Goal: Task Accomplishment & Management: Complete application form

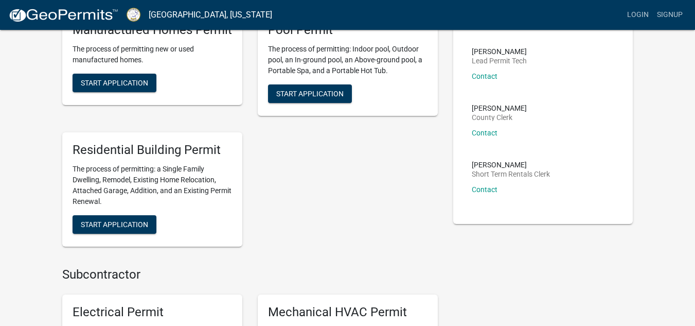
scroll to position [219, 0]
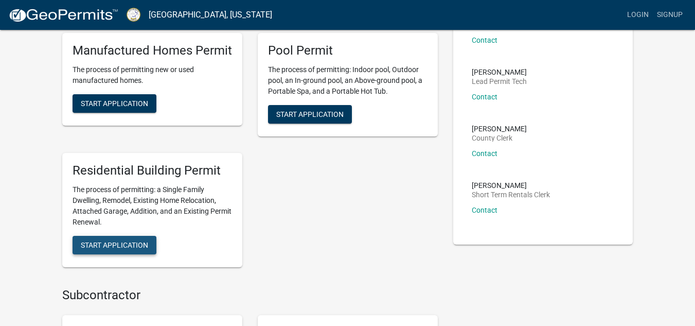
click at [110, 247] on span "Start Application" at bounding box center [114, 244] width 67 height 8
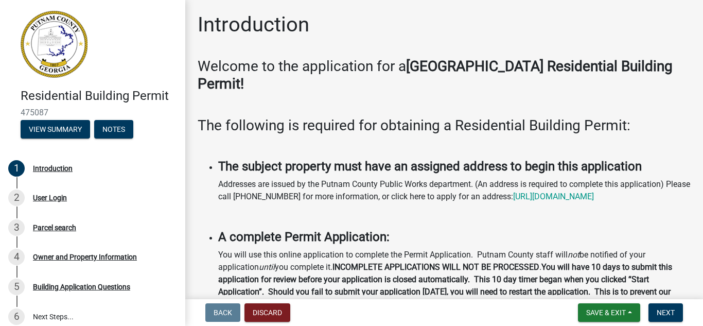
scroll to position [10, 0]
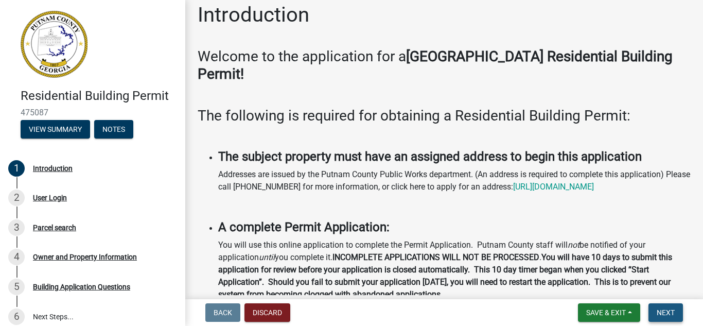
click at [667, 312] on span "Next" at bounding box center [666, 312] width 18 height 8
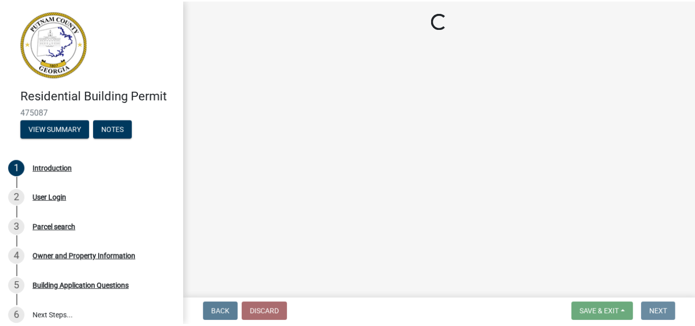
scroll to position [0, 0]
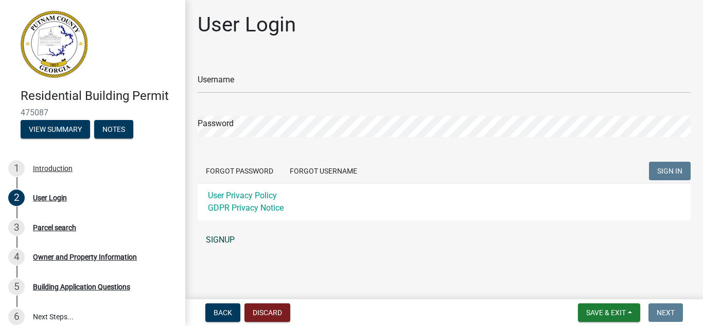
click at [223, 238] on link "SIGNUP" at bounding box center [444, 240] width 493 height 21
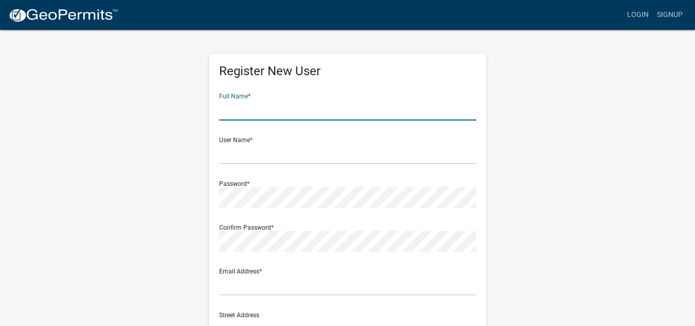
click at [231, 115] on input "text" at bounding box center [347, 109] width 257 height 21
type input "[PERSON_NAME]"
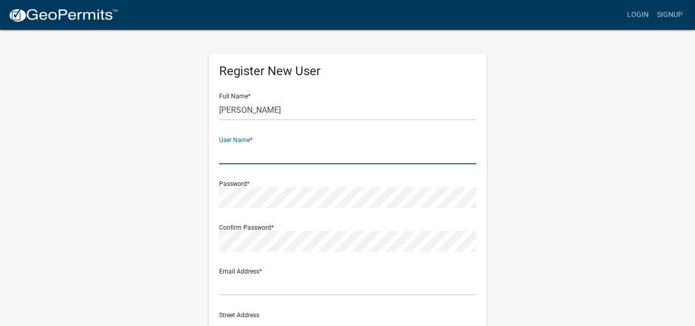
click at [224, 159] on input "text" at bounding box center [347, 153] width 257 height 21
type input "128misty"
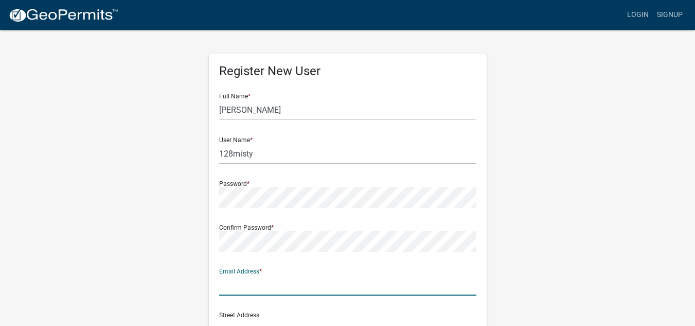
click at [229, 286] on input "text" at bounding box center [347, 284] width 257 height 21
type input "t"
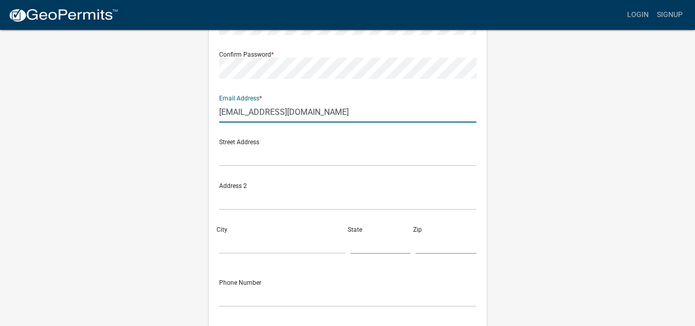
scroll to position [182, 0]
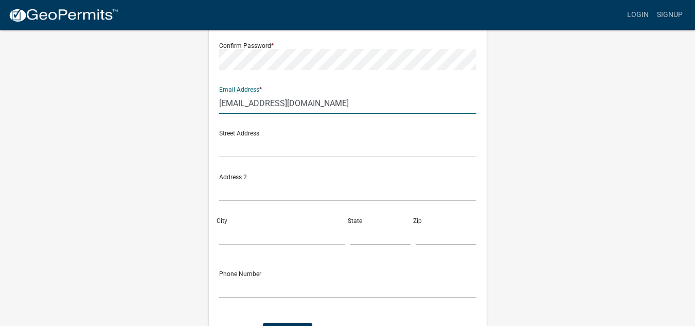
type input "[EMAIL_ADDRESS][DOMAIN_NAME]"
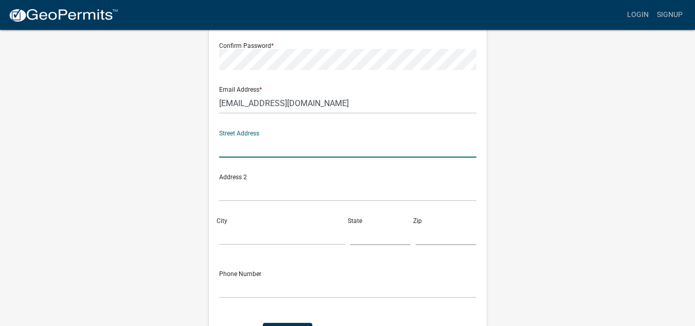
click at [228, 149] on input "text" at bounding box center [347, 146] width 257 height 21
type input "[STREET_ADDRESS][PERSON_NAME]"
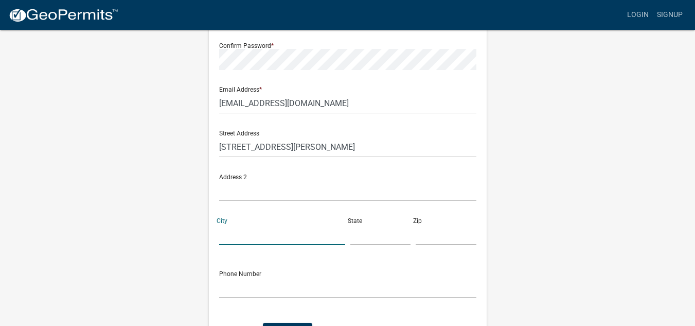
click at [230, 240] on input "City" at bounding box center [282, 234] width 126 height 21
type input "Eatonton"
type input "GA"
type input "30124"
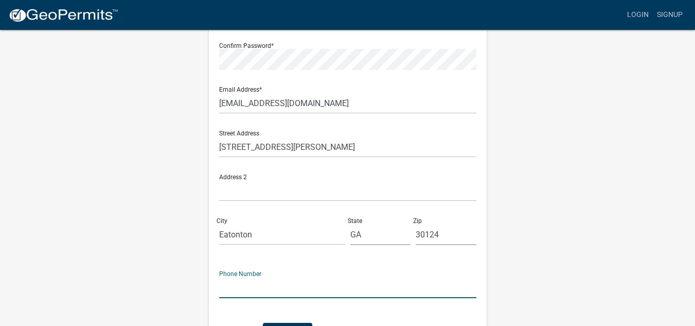
click at [233, 291] on input "text" at bounding box center [347, 287] width 257 height 21
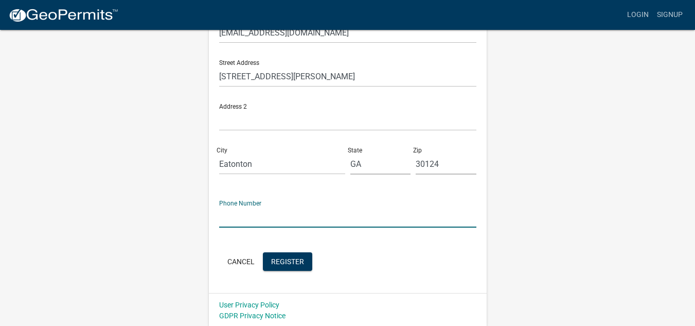
scroll to position [254, 0]
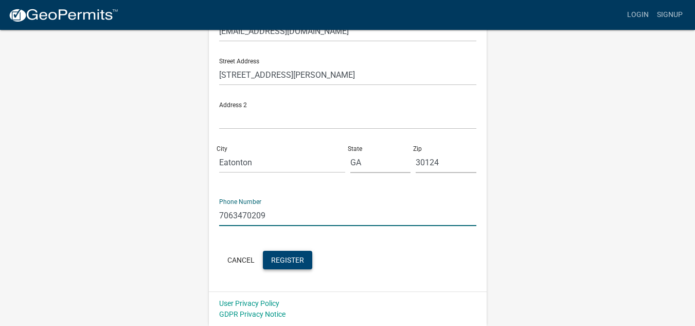
type input "7063470209"
click at [294, 265] on button "Register" at bounding box center [287, 260] width 49 height 19
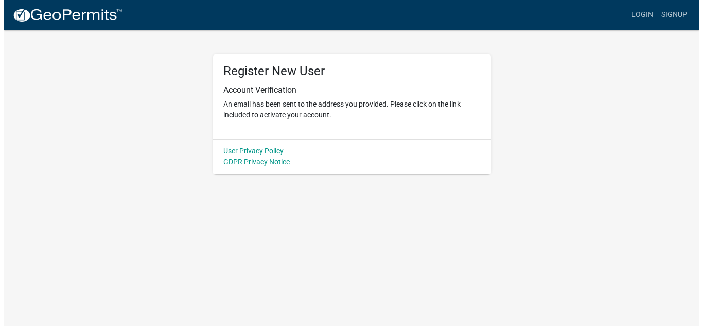
scroll to position [0, 0]
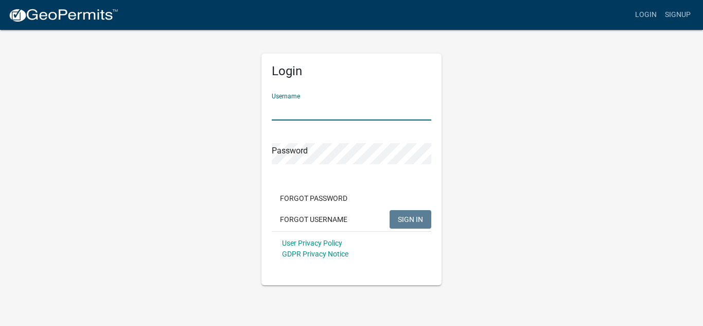
click at [285, 102] on input "Username" at bounding box center [352, 109] width 160 height 21
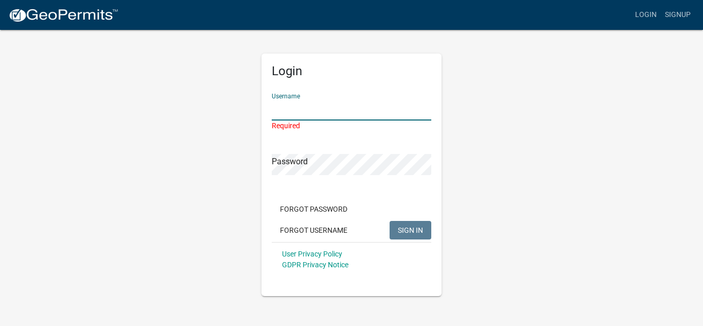
type input "128misty"
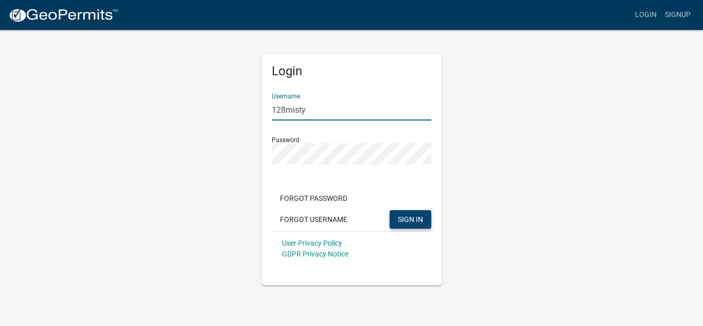
click at [412, 215] on span "SIGN IN" at bounding box center [410, 219] width 25 height 8
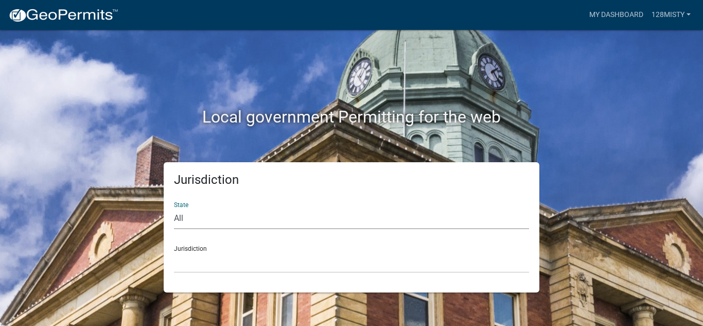
click at [190, 219] on select "All [US_STATE] [US_STATE] [US_STATE] [US_STATE] [US_STATE] [US_STATE] [US_STATE…" at bounding box center [351, 218] width 355 height 21
select select "[US_STATE]"
click at [174, 208] on select "All [US_STATE] [US_STATE] [US_STATE] [US_STATE] [US_STATE] [US_STATE] [US_STATE…" at bounding box center [351, 218] width 355 height 21
click at [186, 264] on select "[GEOGRAPHIC_DATA], [US_STATE][PERSON_NAME][GEOGRAPHIC_DATA], [US_STATE][PERSON_…" at bounding box center [351, 262] width 355 height 21
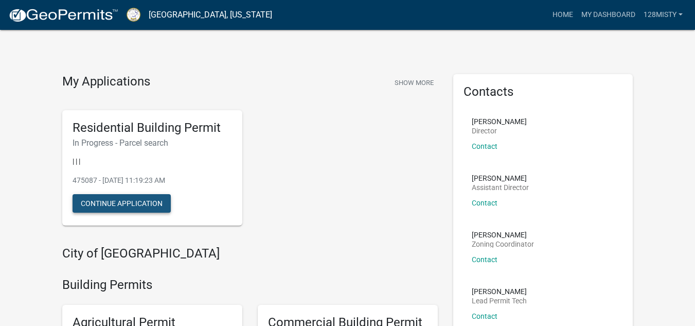
click at [116, 206] on button "Continue Application" at bounding box center [122, 203] width 98 height 19
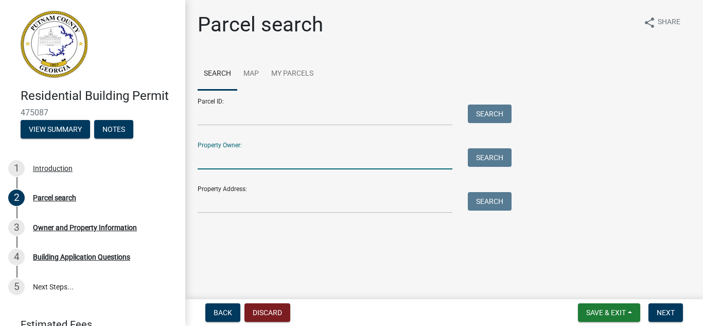
click at [211, 160] on input "Property Owner:" at bounding box center [325, 158] width 255 height 21
type input "[PERSON_NAME]"
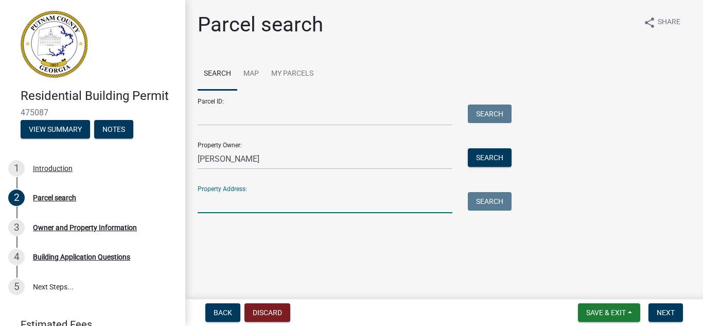
click at [202, 209] on input "Property Address:" at bounding box center [325, 202] width 255 height 21
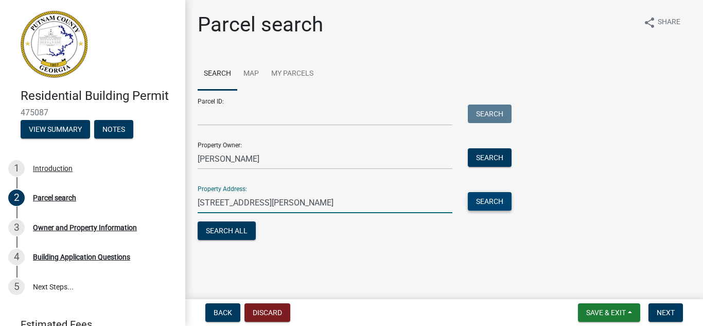
type input "[STREET_ADDRESS][PERSON_NAME]"
click at [494, 199] on button "Search" at bounding box center [490, 201] width 44 height 19
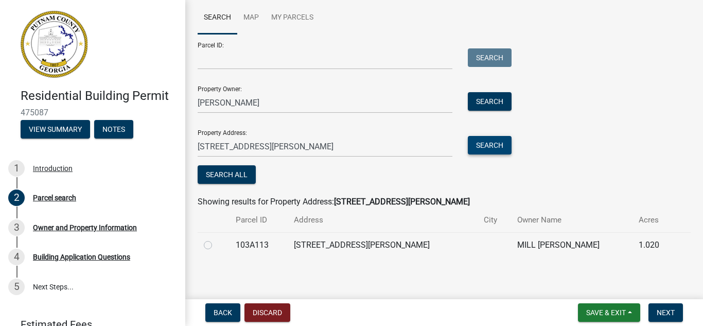
scroll to position [59, 0]
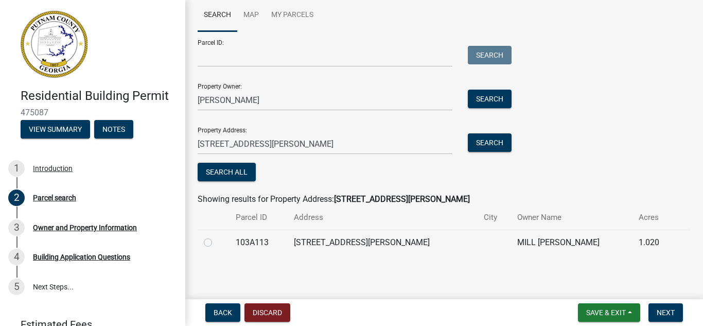
click at [216, 236] on label at bounding box center [216, 236] width 0 height 0
click at [216, 242] on input "radio" at bounding box center [219, 239] width 7 height 7
radio input "true"
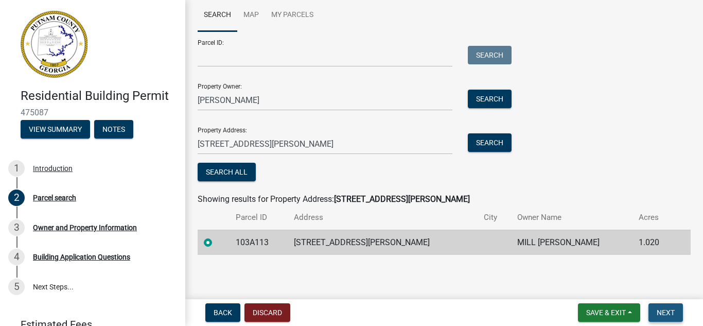
click at [669, 308] on span "Next" at bounding box center [666, 312] width 18 height 8
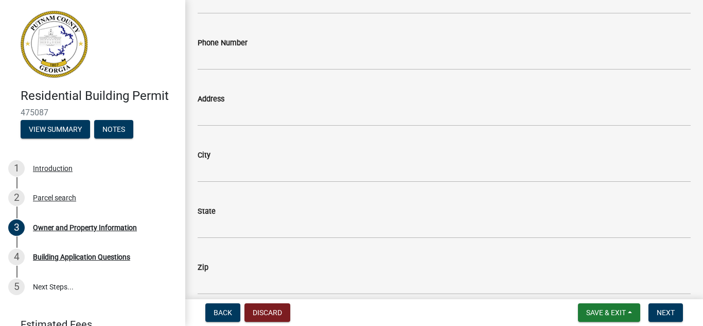
scroll to position [0, 0]
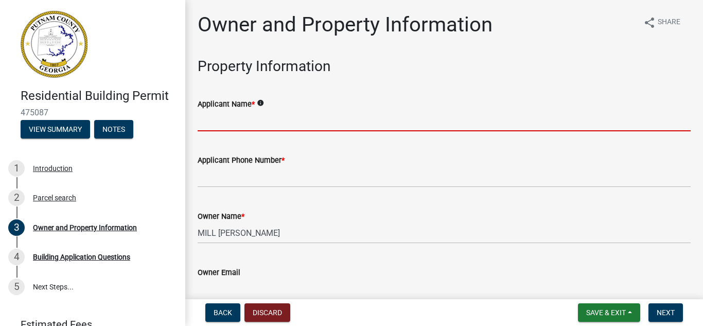
click at [212, 121] on input "Applicant Name *" at bounding box center [444, 120] width 493 height 21
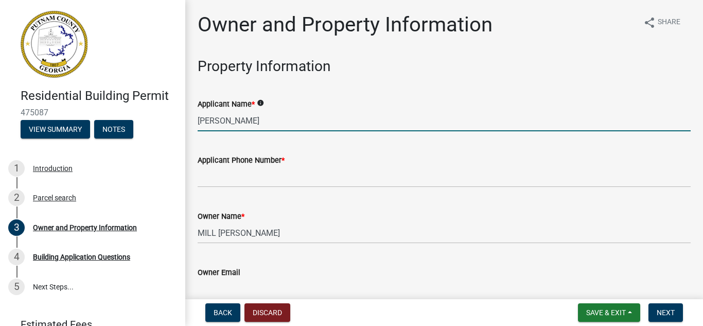
type input "[PERSON_NAME]"
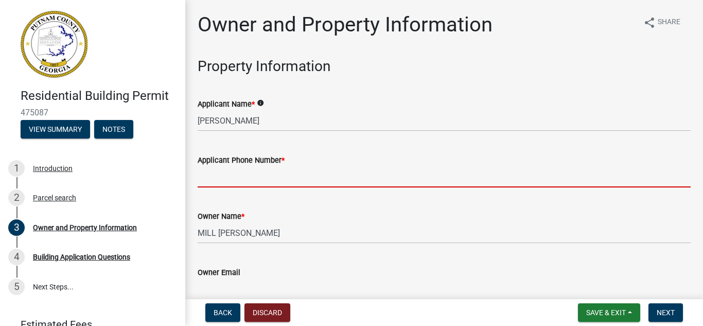
click at [211, 176] on input "Applicant Phone Number *" at bounding box center [444, 176] width 493 height 21
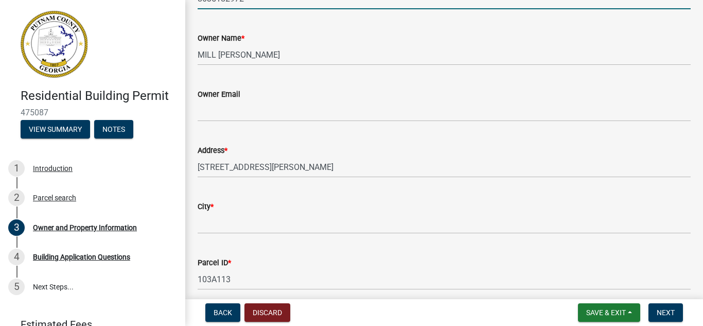
scroll to position [170, 0]
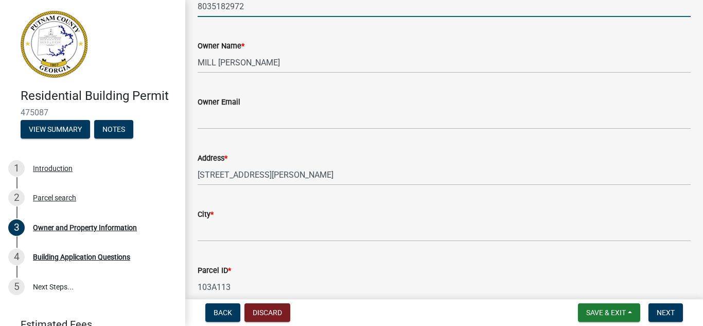
type input "8035182972"
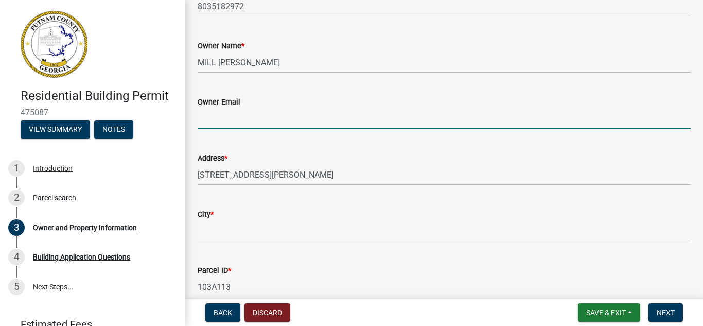
click at [204, 122] on input "Owner Email" at bounding box center [444, 118] width 493 height 21
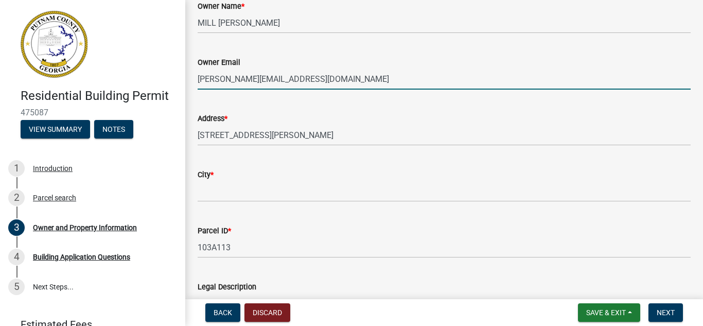
scroll to position [222, 0]
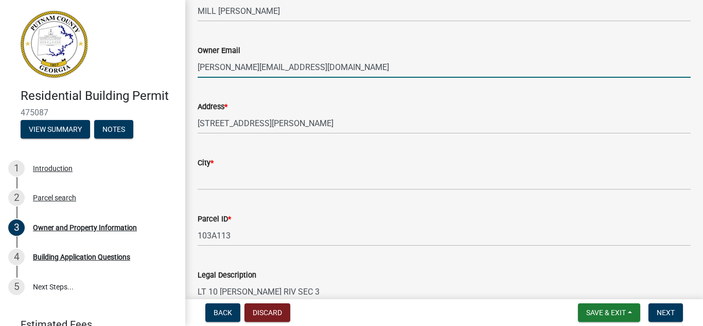
type input "[PERSON_NAME][EMAIL_ADDRESS][DOMAIN_NAME]"
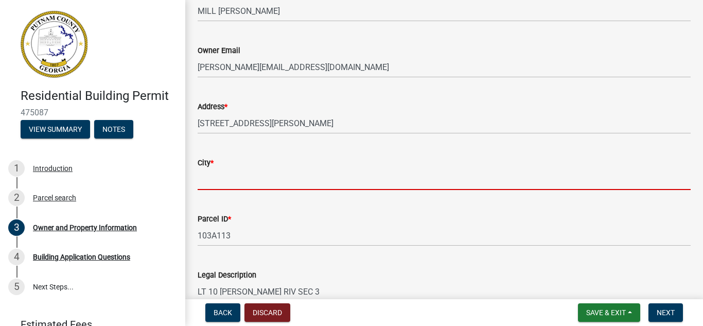
click at [205, 179] on input "City *" at bounding box center [444, 179] width 493 height 21
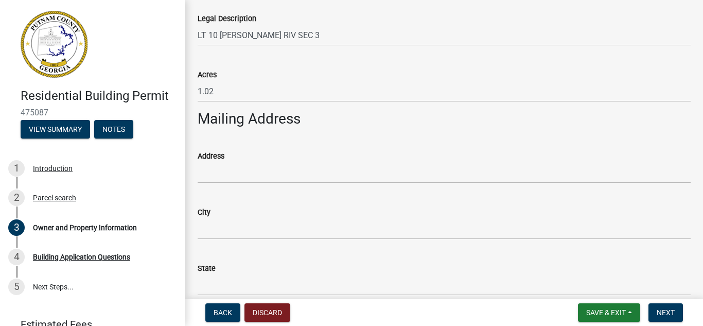
scroll to position [479, 0]
type input "Eatonton"
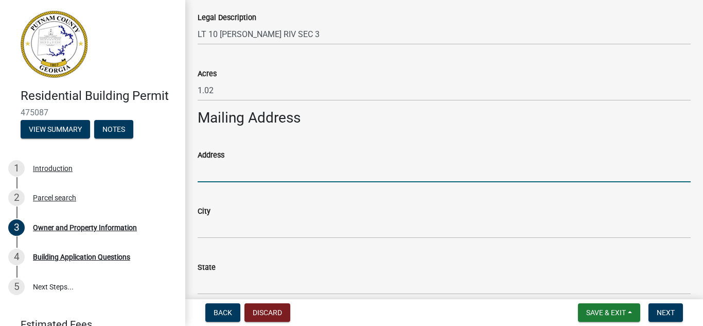
click at [214, 177] on input "Address" at bounding box center [444, 171] width 493 height 21
type input "128 [PERSON_NAME] way"
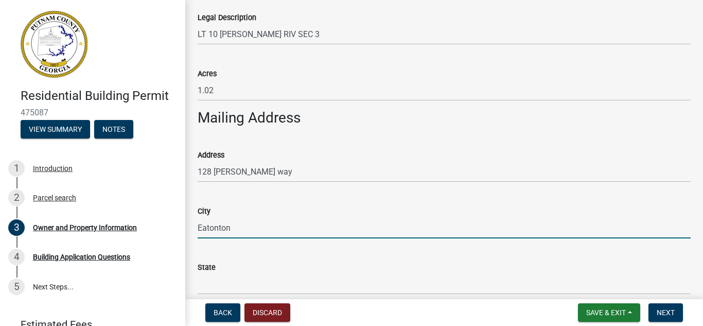
type input "Eatonton"
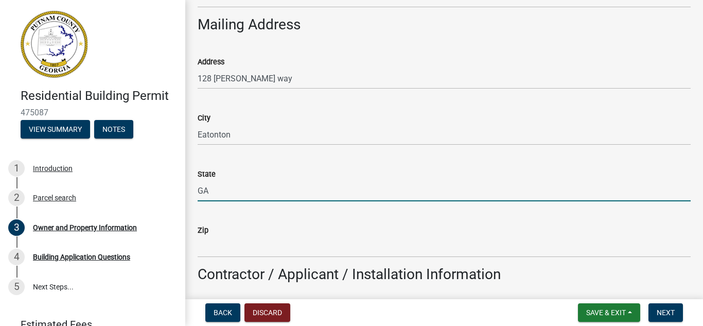
scroll to position [582, 0]
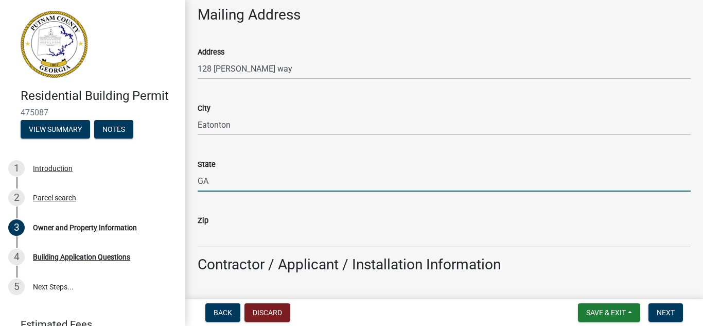
type input "GA"
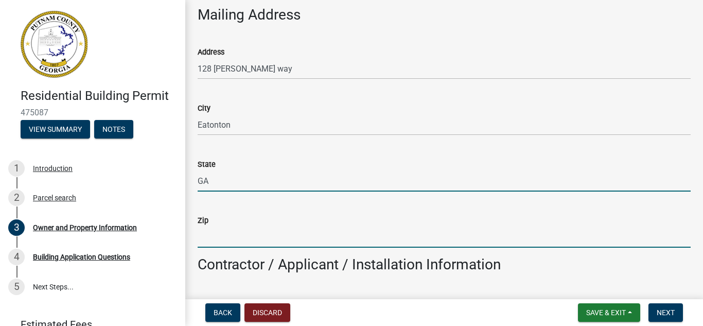
click at [230, 247] on input "Zip" at bounding box center [444, 236] width 493 height 21
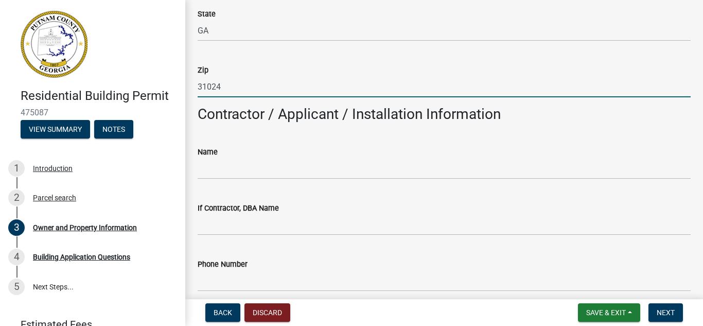
scroll to position [737, 0]
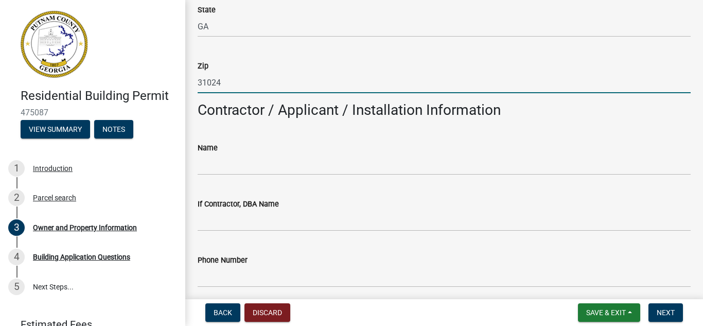
type input "31024"
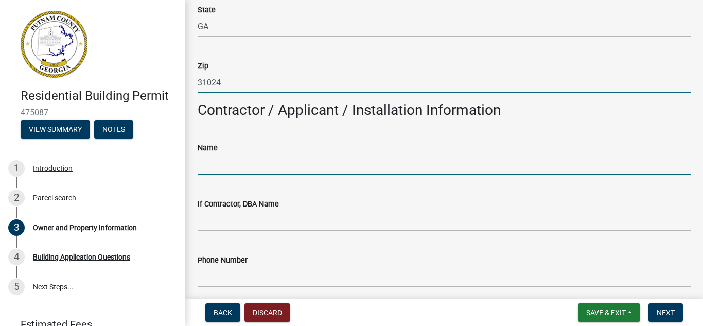
click at [217, 169] on input "Name" at bounding box center [444, 164] width 493 height 21
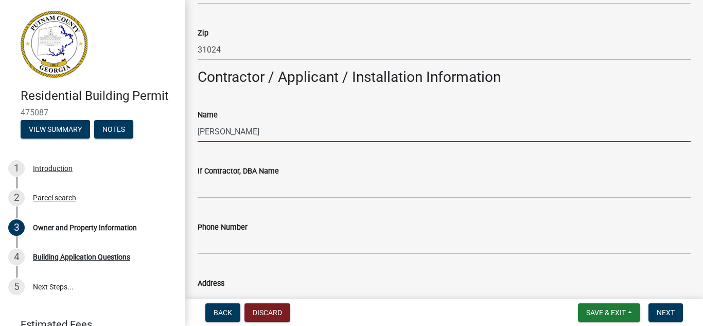
scroll to position [788, 0]
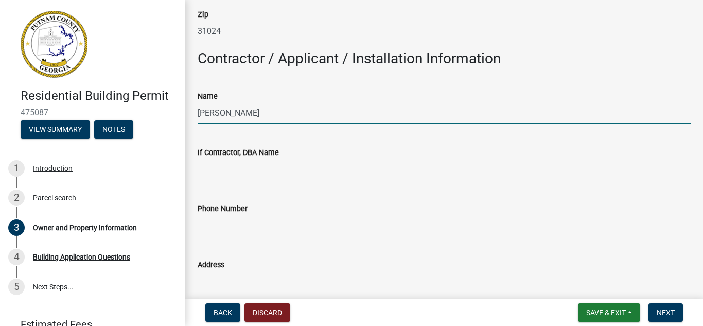
type input "[PERSON_NAME]"
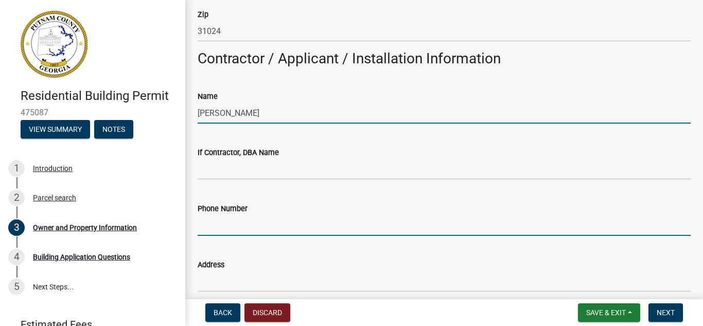
click at [217, 231] on input "Phone Number" at bounding box center [444, 225] width 493 height 21
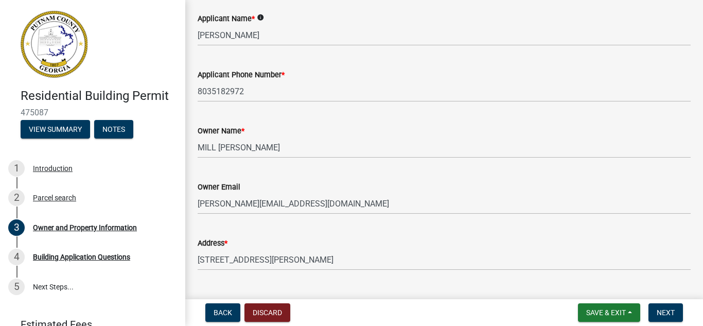
scroll to position [67, 0]
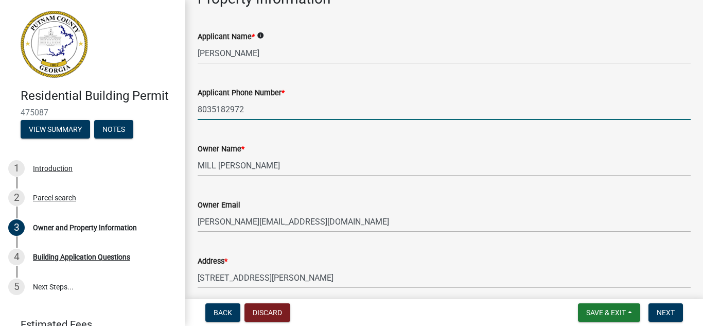
click at [207, 113] on input "8035182972" at bounding box center [444, 109] width 493 height 21
click at [214, 110] on input "8035182972" at bounding box center [444, 109] width 493 height 21
click at [228, 110] on input "803-5182972" at bounding box center [444, 109] width 493 height 21
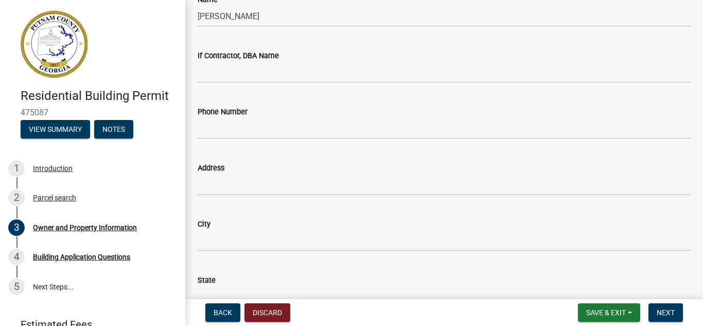
scroll to position [891, 0]
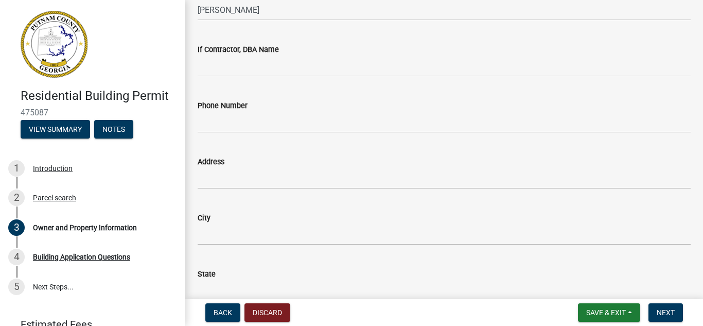
type input "[PHONE_NUMBER]"
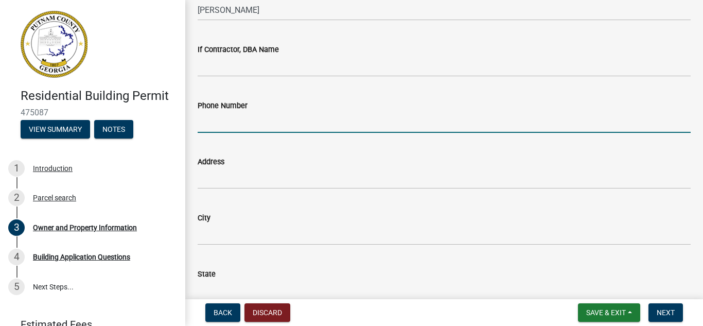
click at [234, 126] on input "Phone Number" at bounding box center [444, 122] width 493 height 21
type input "[PHONE_NUMBER]"
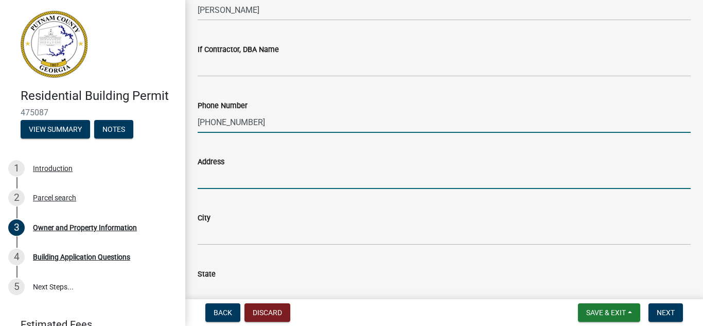
click at [227, 180] on input "Address" at bounding box center [444, 178] width 493 height 21
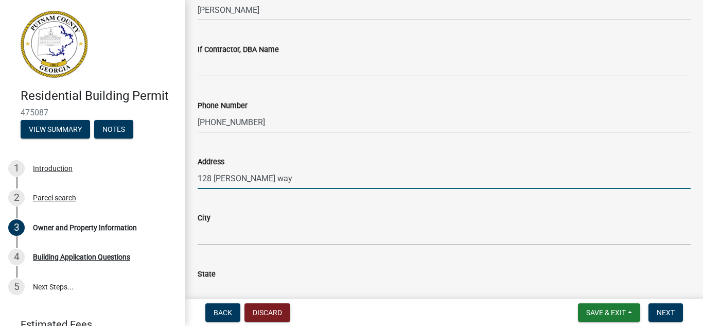
type input "128 [PERSON_NAME] way"
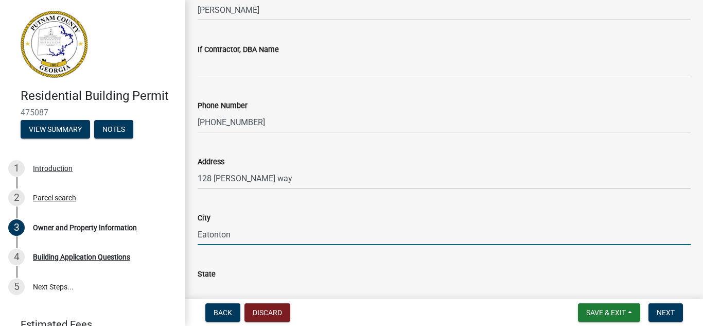
type input "Eatonton"
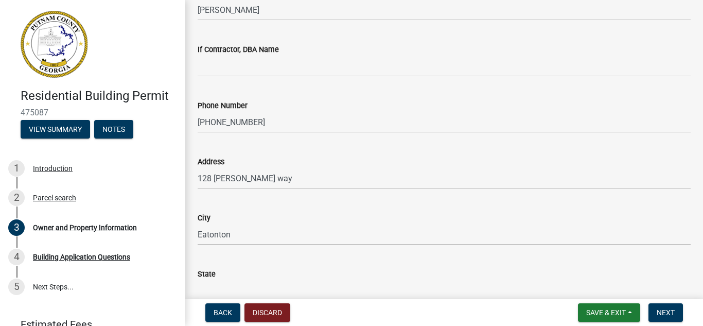
scroll to position [897, 0]
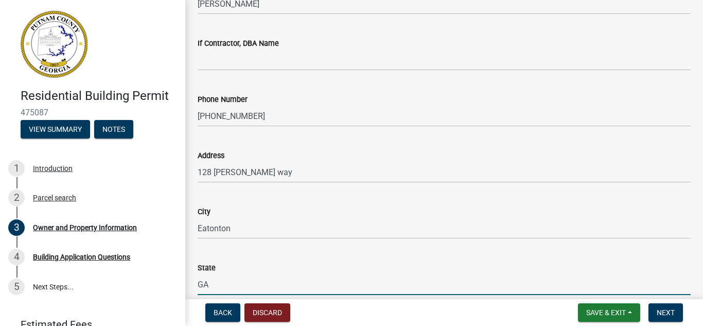
type input "GA"
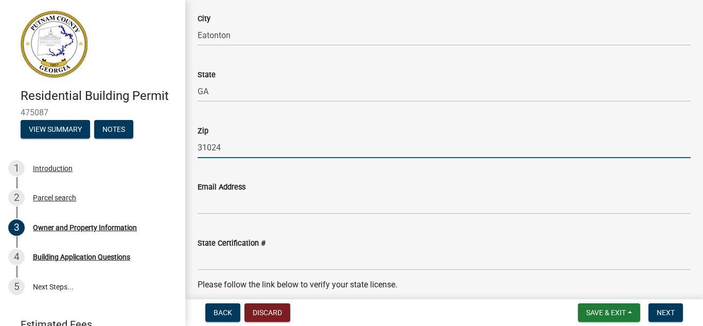
type input "31024"
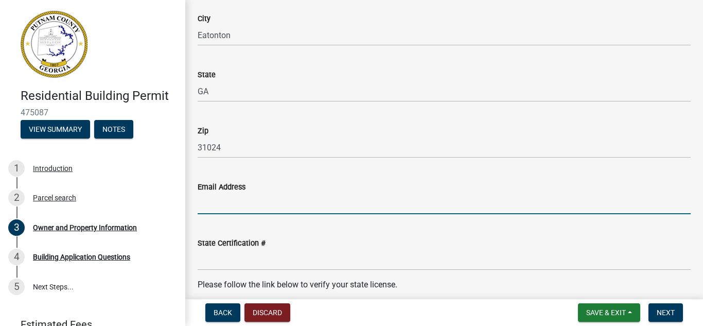
click at [223, 205] on input "Email Address" at bounding box center [444, 203] width 493 height 21
type input "r"
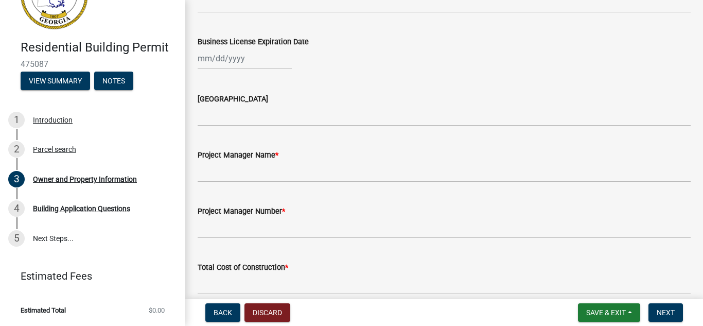
scroll to position [1553, 0]
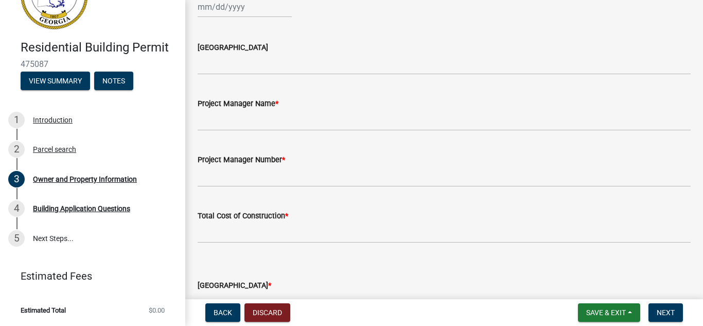
type input "[EMAIL_ADDRESS][DOMAIN_NAME]"
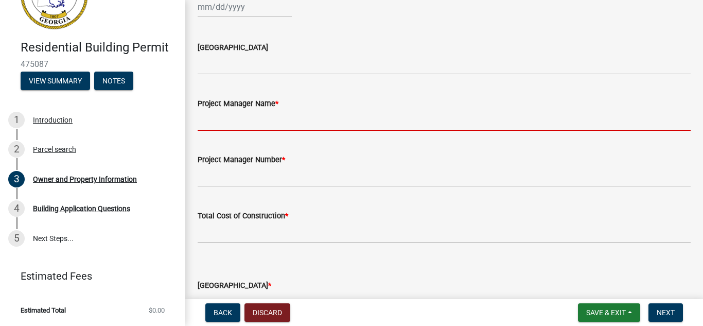
click at [216, 117] on input "Project Manager Name *" at bounding box center [444, 120] width 493 height 21
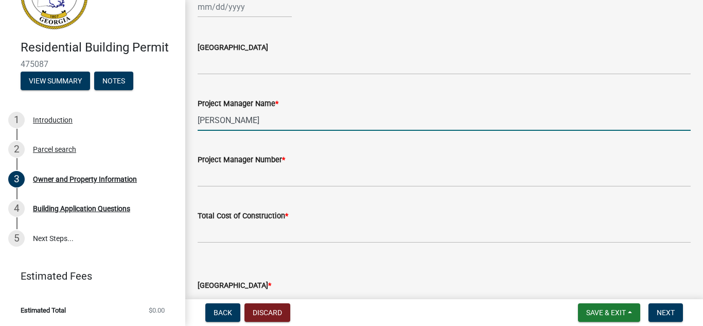
type input "[PERSON_NAME]"
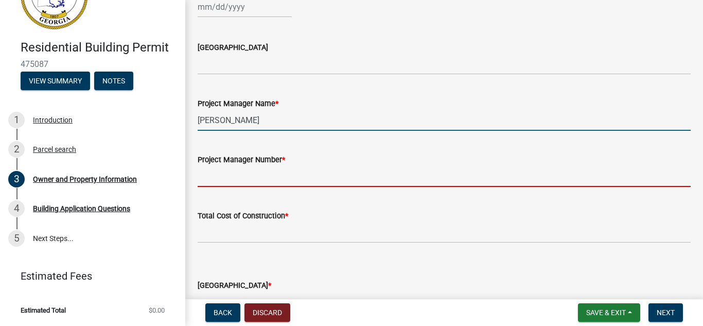
click at [223, 178] on input "Project Manager Number *" at bounding box center [444, 176] width 493 height 21
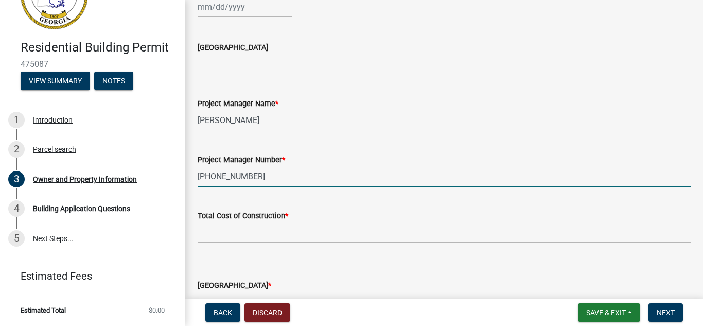
type input "[PHONE_NUMBER]"
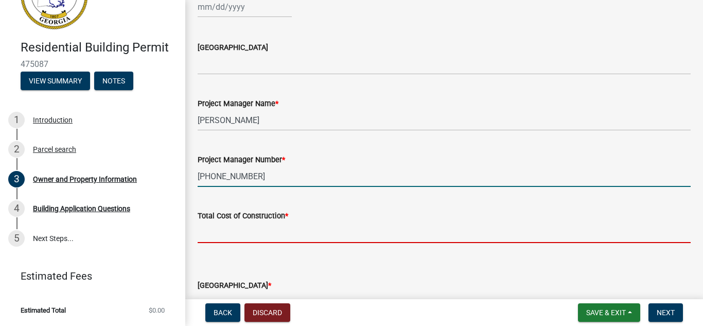
click at [254, 238] on input "text" at bounding box center [444, 232] width 493 height 21
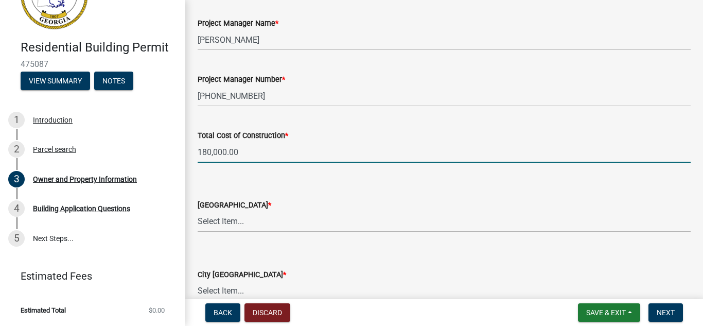
scroll to position [1656, 0]
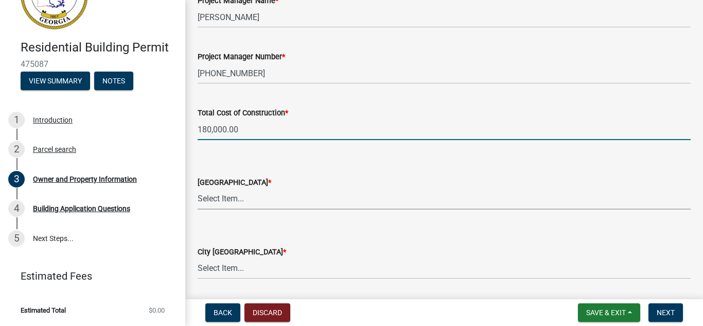
type input "180000"
click at [241, 199] on select "Select Item... AG-1 R-1R R-1 R-2 MHP RM-1 RM-3 C-1 C-2 I-M PUD N/A" at bounding box center [444, 198] width 493 height 21
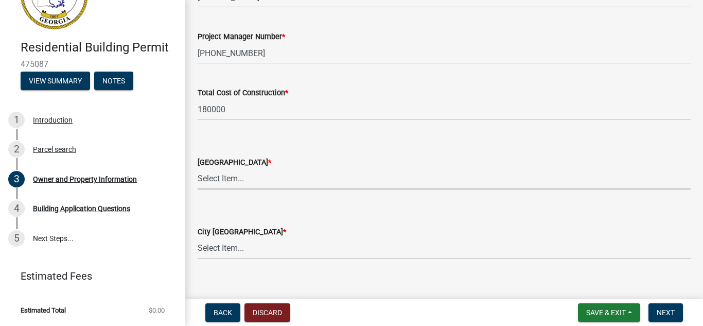
scroll to position [1708, 0]
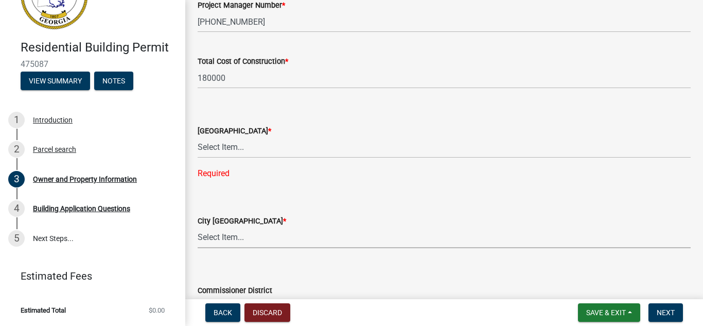
click at [224, 215] on div "City Zoning District * Select Item... A-1 A-2 R-1 R-2 R-3 R-4 MHP C-1 C-2 I-1 I…" at bounding box center [444, 231] width 493 height 33
click at [232, 144] on select "Select Item... AG-1 R-1R R-1 R-2 MHP RM-1 RM-3 C-1 C-2 I-M PUD N/A" at bounding box center [444, 147] width 493 height 21
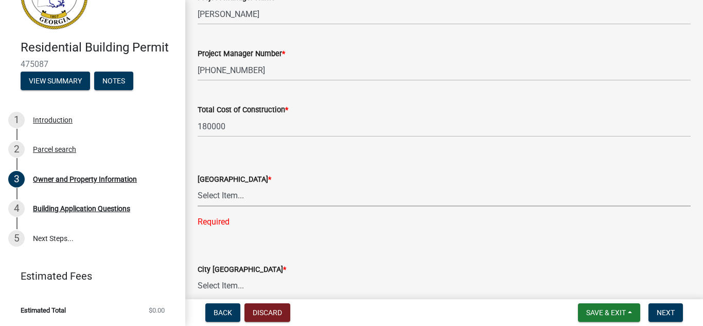
scroll to position [1664, 0]
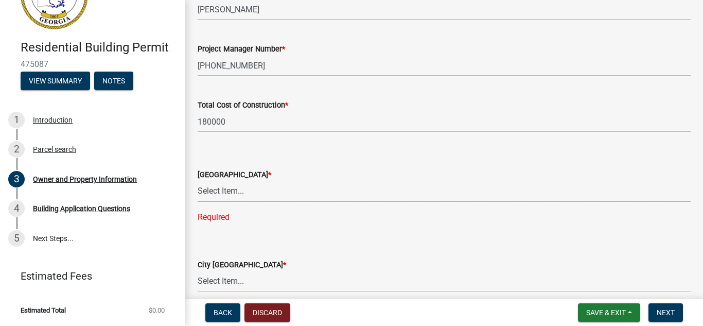
click at [236, 191] on select "Select Item... AG-1 R-1R R-1 R-2 MHP RM-1 RM-3 C-1 C-2 I-M PUD N/A" at bounding box center [444, 191] width 493 height 21
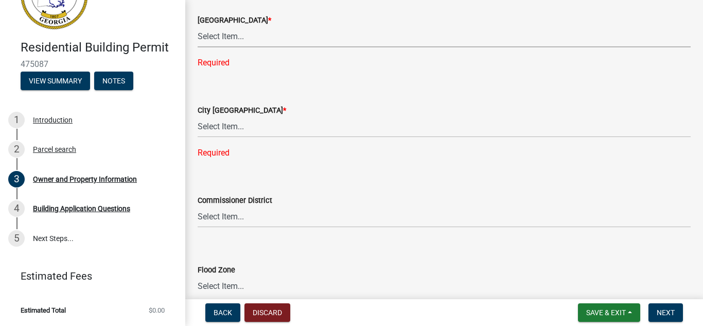
scroll to position [1767, 0]
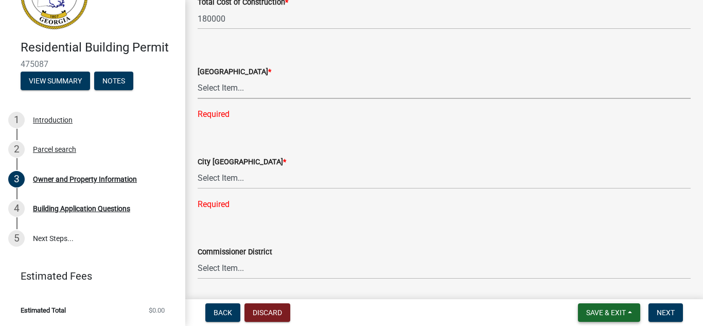
click at [602, 307] on button "Save & Exit" at bounding box center [609, 312] width 62 height 19
click at [581, 258] on button "Save" at bounding box center [599, 261] width 82 height 25
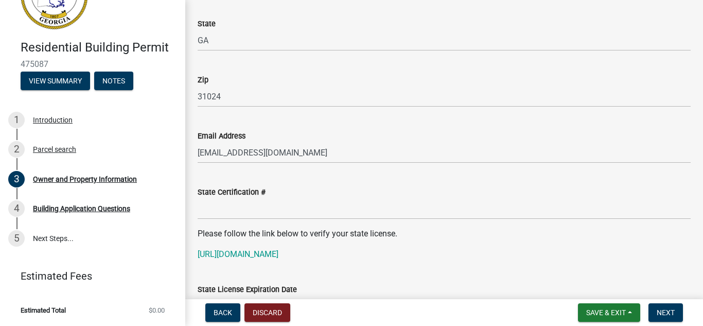
scroll to position [1235, 0]
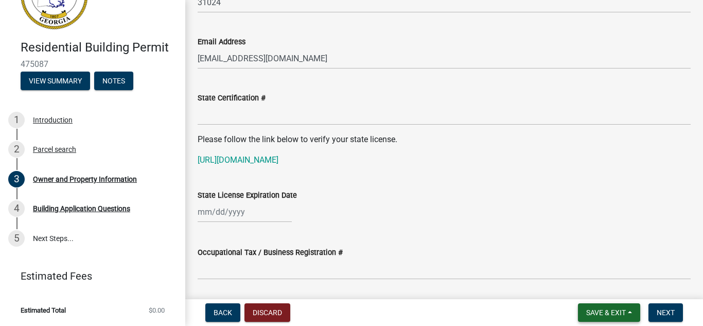
click at [617, 312] on span "Save & Exit" at bounding box center [606, 312] width 40 height 8
click at [603, 289] on button "Save & Exit" at bounding box center [599, 285] width 82 height 25
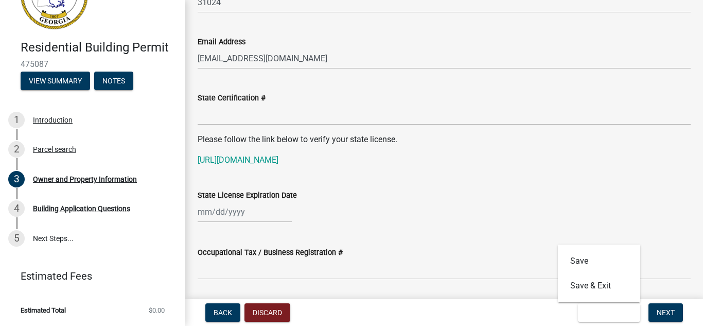
scroll to position [0, 0]
